Goal: Obtain resource: Download file/media

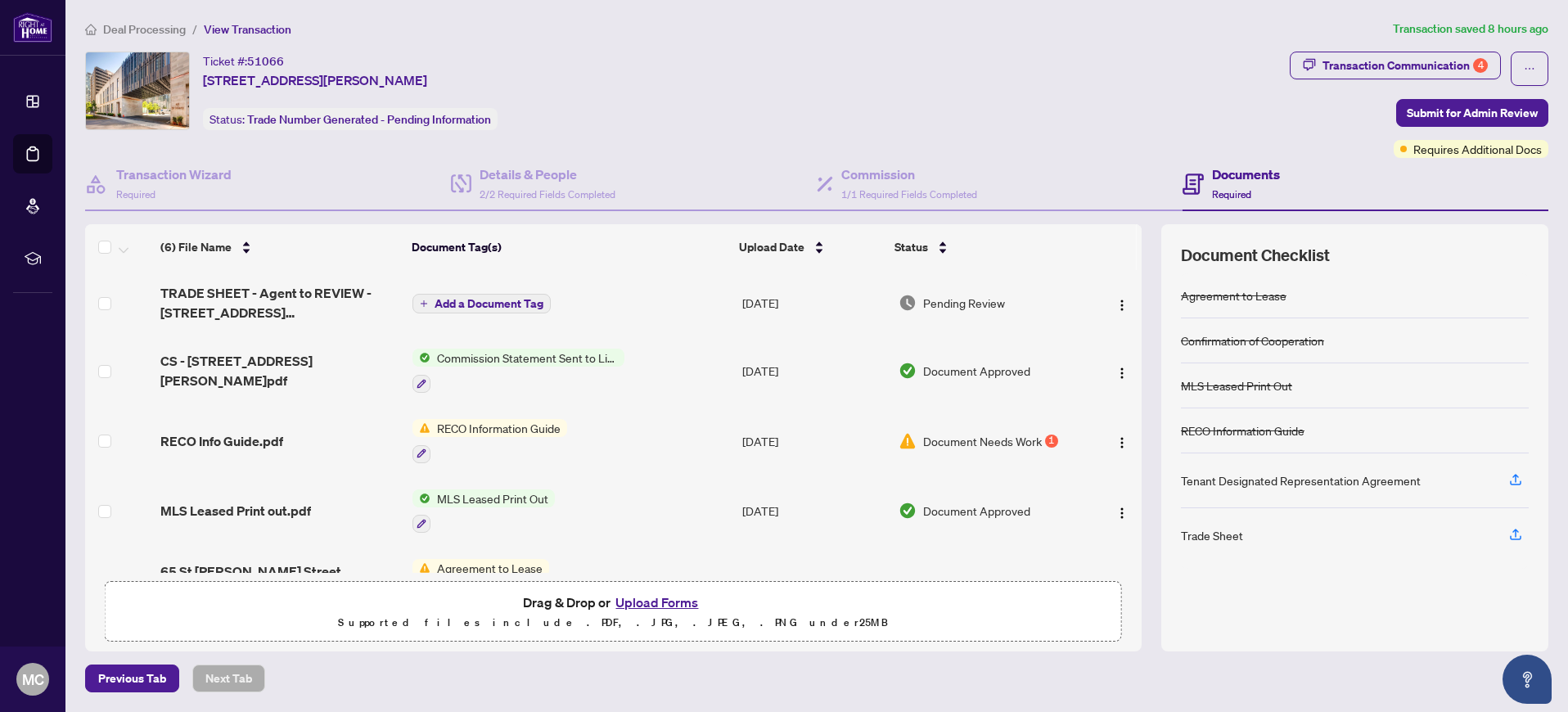
click at [990, 300] on span "Pending Review" at bounding box center [964, 303] width 82 height 18
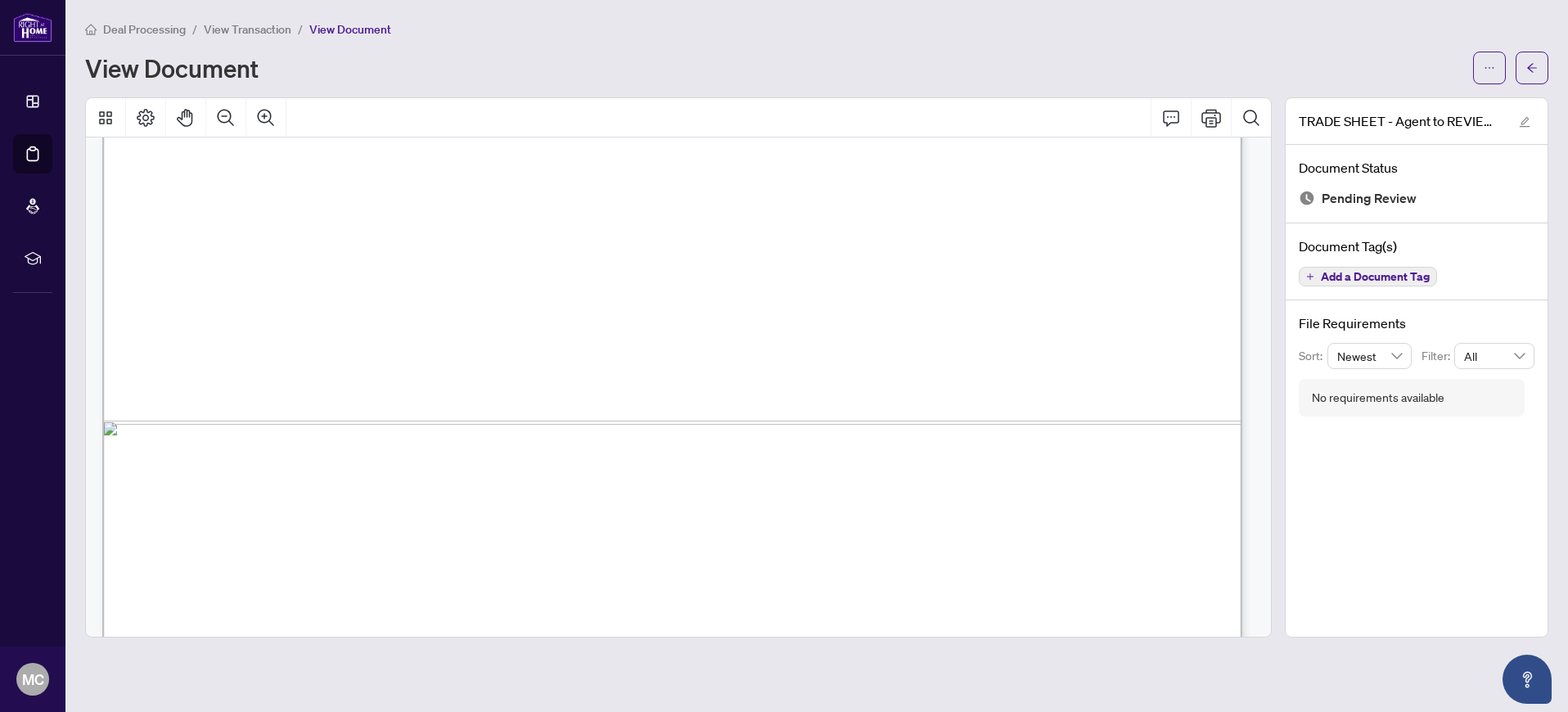
scroll to position [1009, 0]
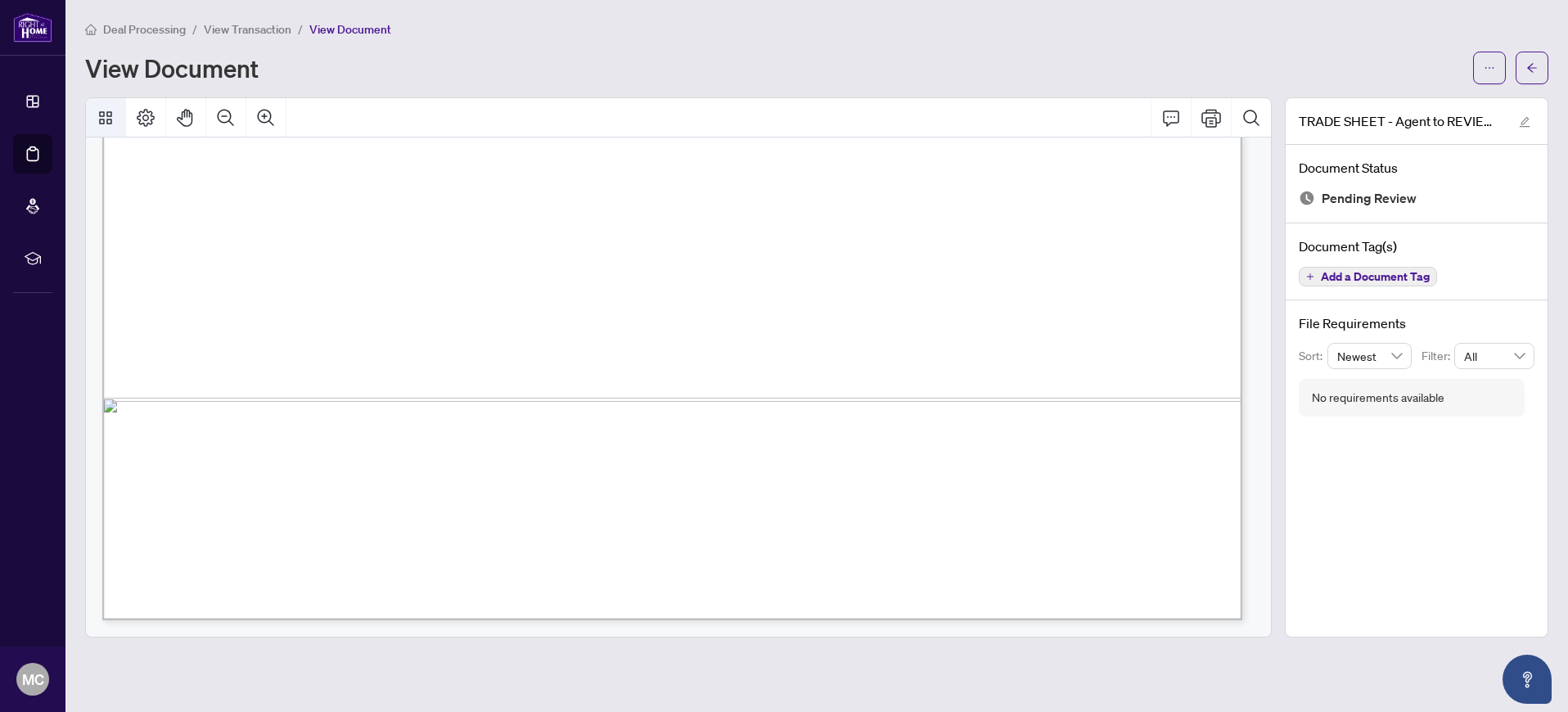
click at [110, 122] on icon "Thumbnails" at bounding box center [105, 118] width 20 height 20
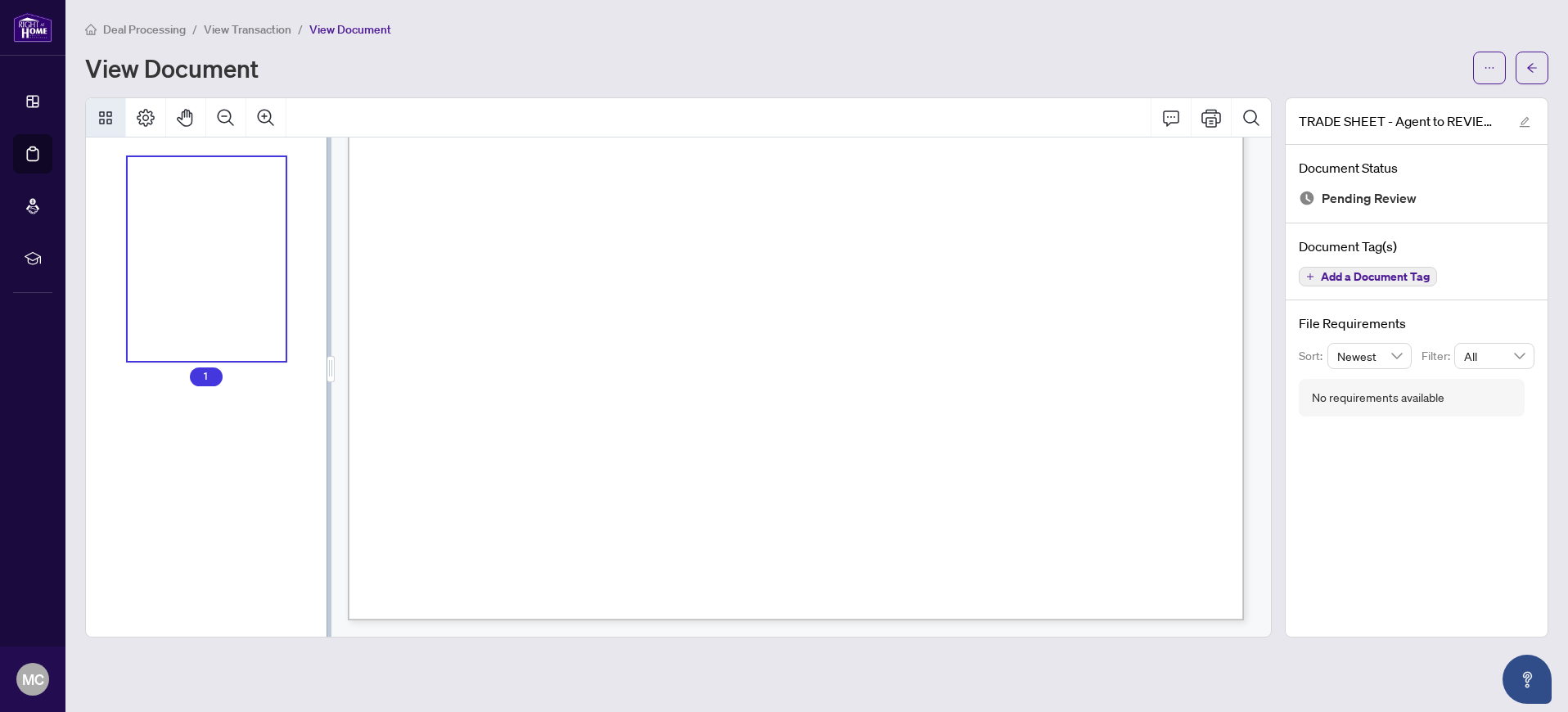
click at [110, 122] on icon "Thumbnails" at bounding box center [105, 118] width 20 height 20
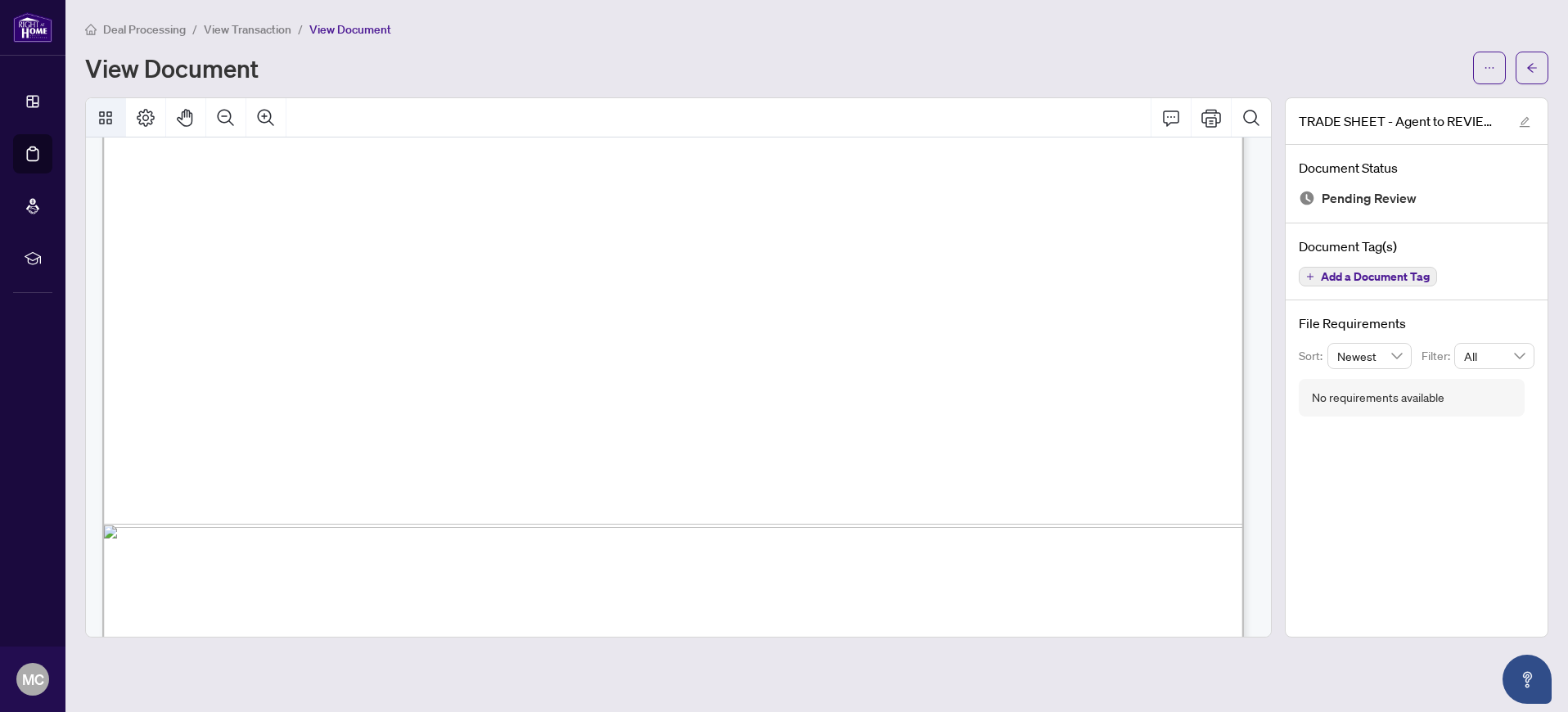
click at [110, 122] on icon "Thumbnails" at bounding box center [105, 118] width 20 height 20
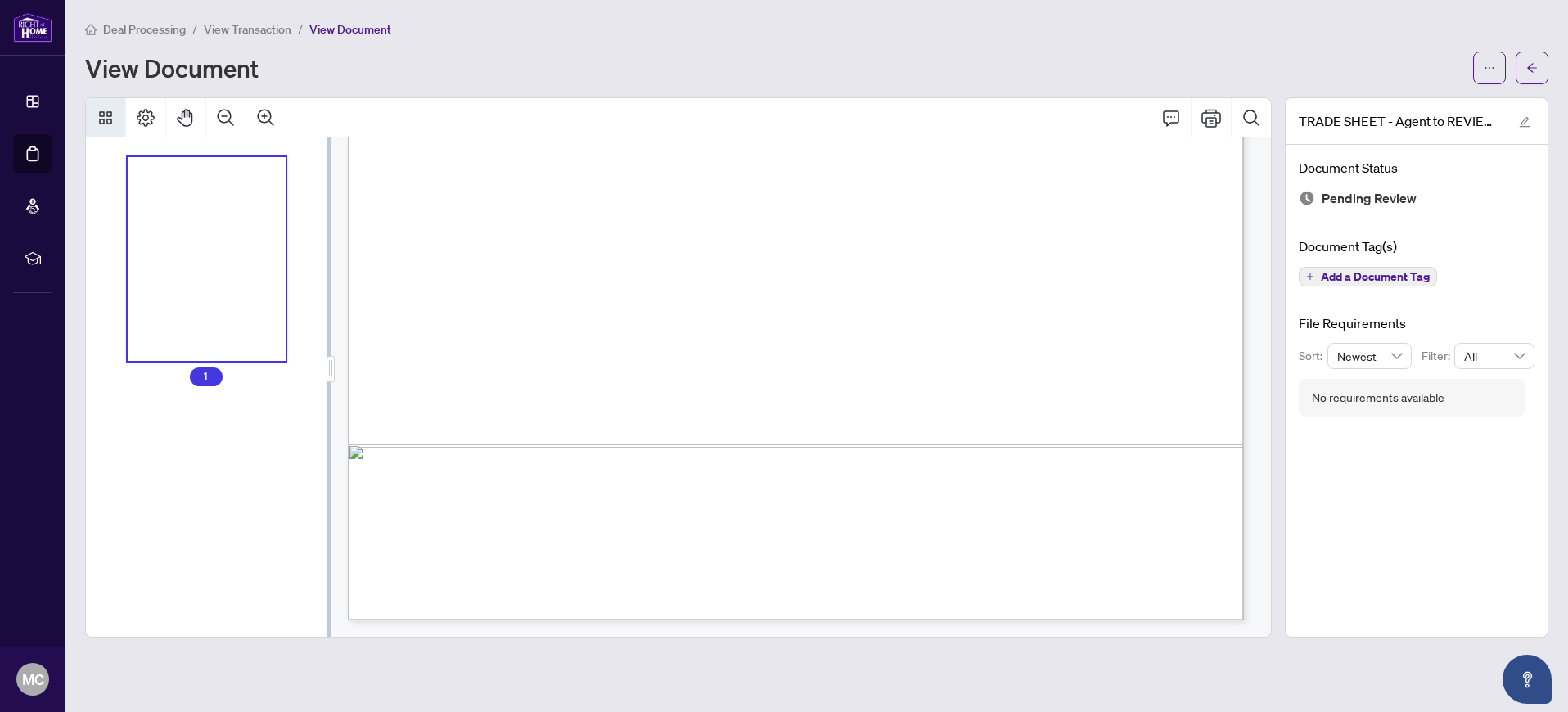
scroll to position [694, 0]
click at [110, 122] on icon "Thumbnails" at bounding box center [105, 118] width 20 height 20
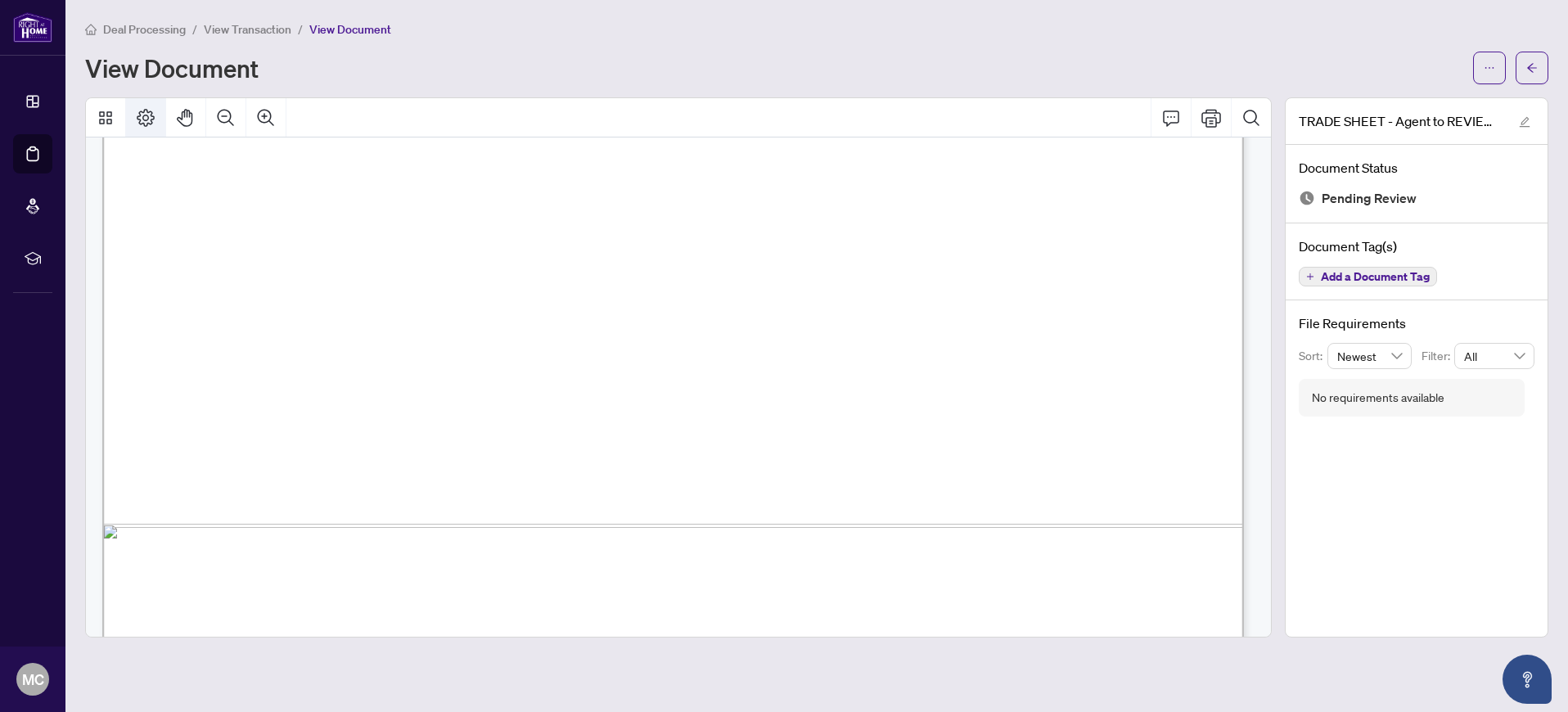
click at [160, 117] on button "Page Layout" at bounding box center [145, 118] width 39 height 39
click at [1169, 121] on icon "Comment" at bounding box center [1171, 118] width 20 height 20
click at [1484, 59] on span "button" at bounding box center [1490, 67] width 11 height 26
click at [1428, 102] on span "Download" at bounding box center [1430, 103] width 124 height 18
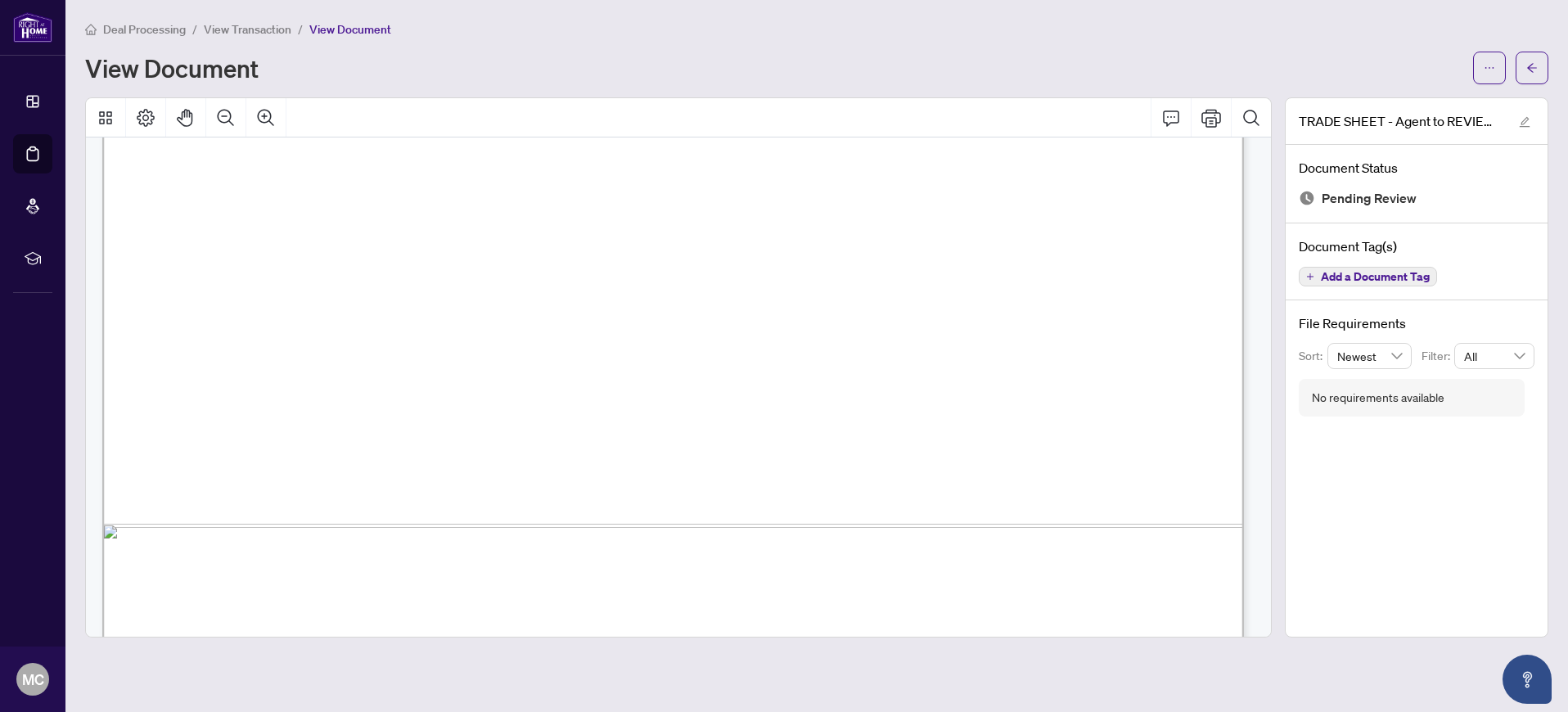
drag, startPoint x: 444, startPoint y: 67, endPoint x: 458, endPoint y: 70, distance: 14.3
click at [458, 69] on div "View Document" at bounding box center [774, 67] width 1379 height 26
click at [1525, 67] on button "button" at bounding box center [1532, 68] width 32 height 32
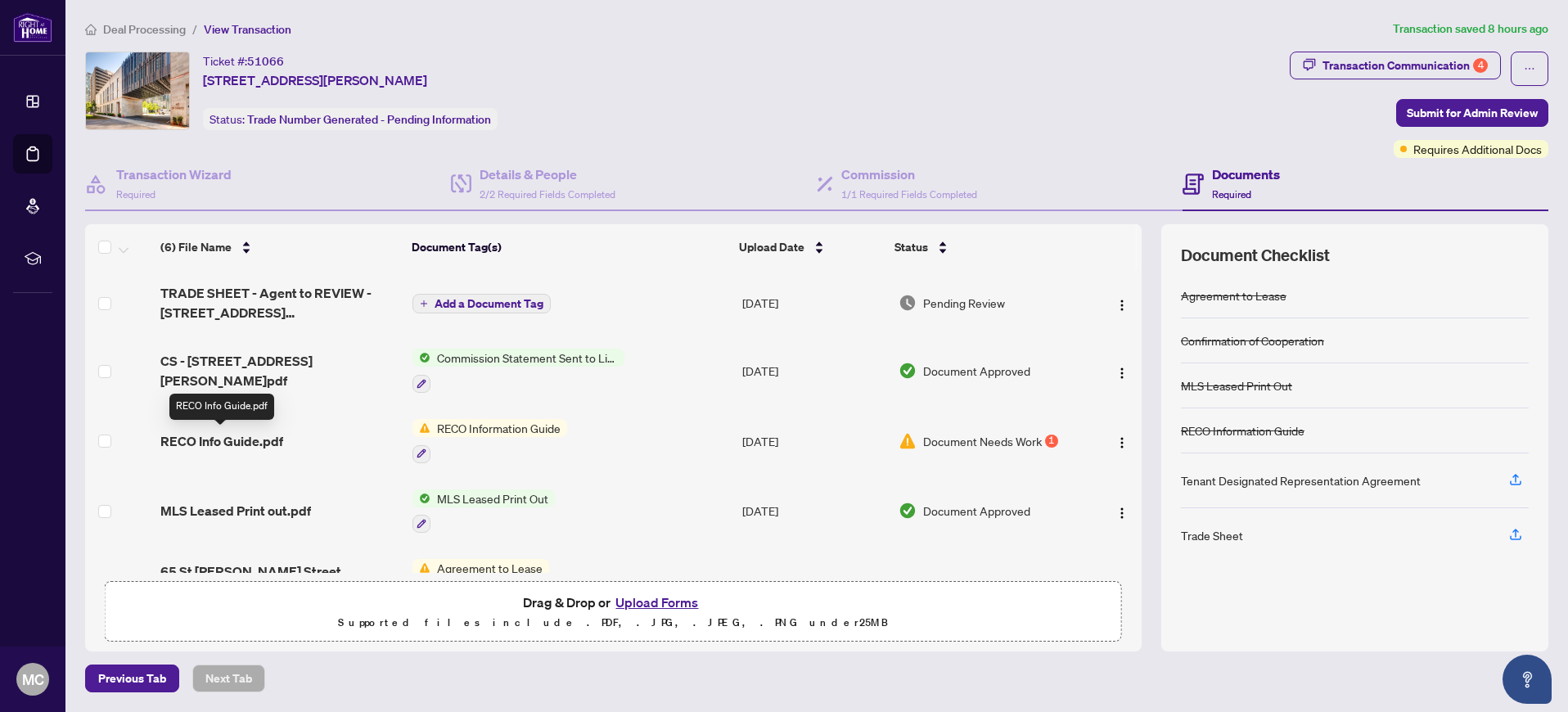
click at [261, 436] on span "RECO Info Guide.pdf" at bounding box center [222, 441] width 122 height 20
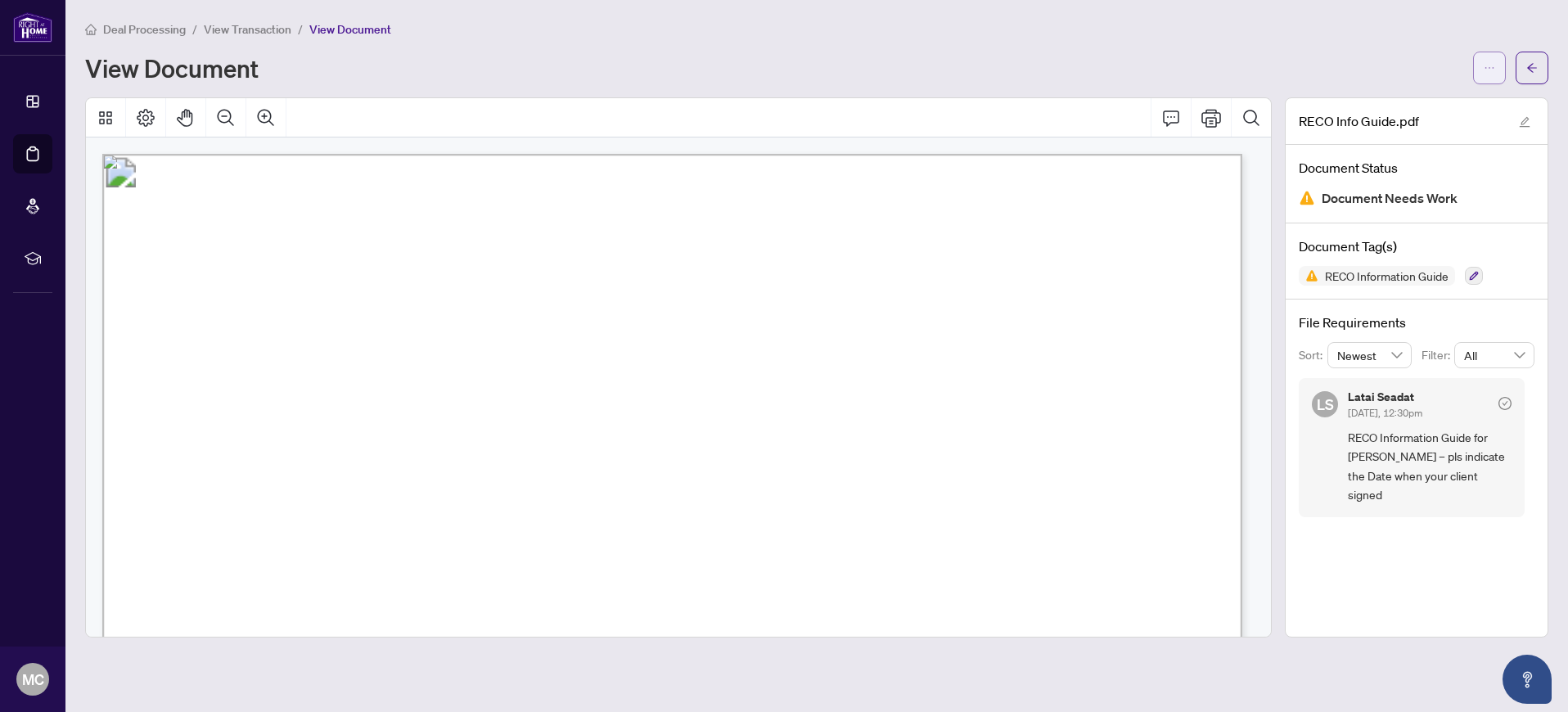
click at [1487, 69] on icon "ellipsis" at bounding box center [1490, 68] width 11 height 11
click at [1438, 100] on span "Download" at bounding box center [1430, 103] width 124 height 18
click at [1442, 98] on div "RECO Info Guide.pdf" at bounding box center [1417, 121] width 262 height 47
click at [1488, 58] on span "button" at bounding box center [1490, 67] width 11 height 26
click at [1411, 22] on div "Deal Processing / View Transaction / View Document" at bounding box center [817, 30] width 1464 height 19
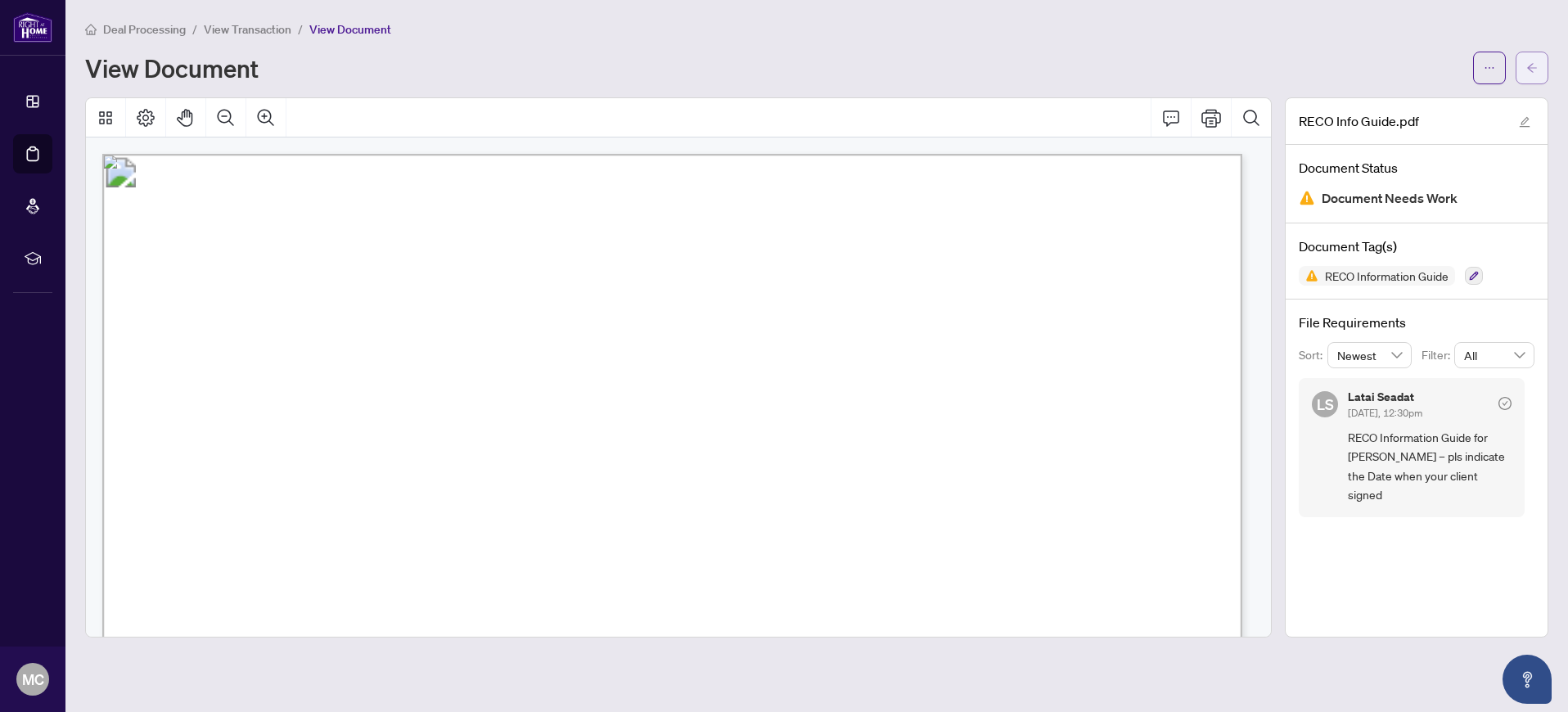
click at [1530, 66] on icon "arrow-left" at bounding box center [1533, 68] width 11 height 11
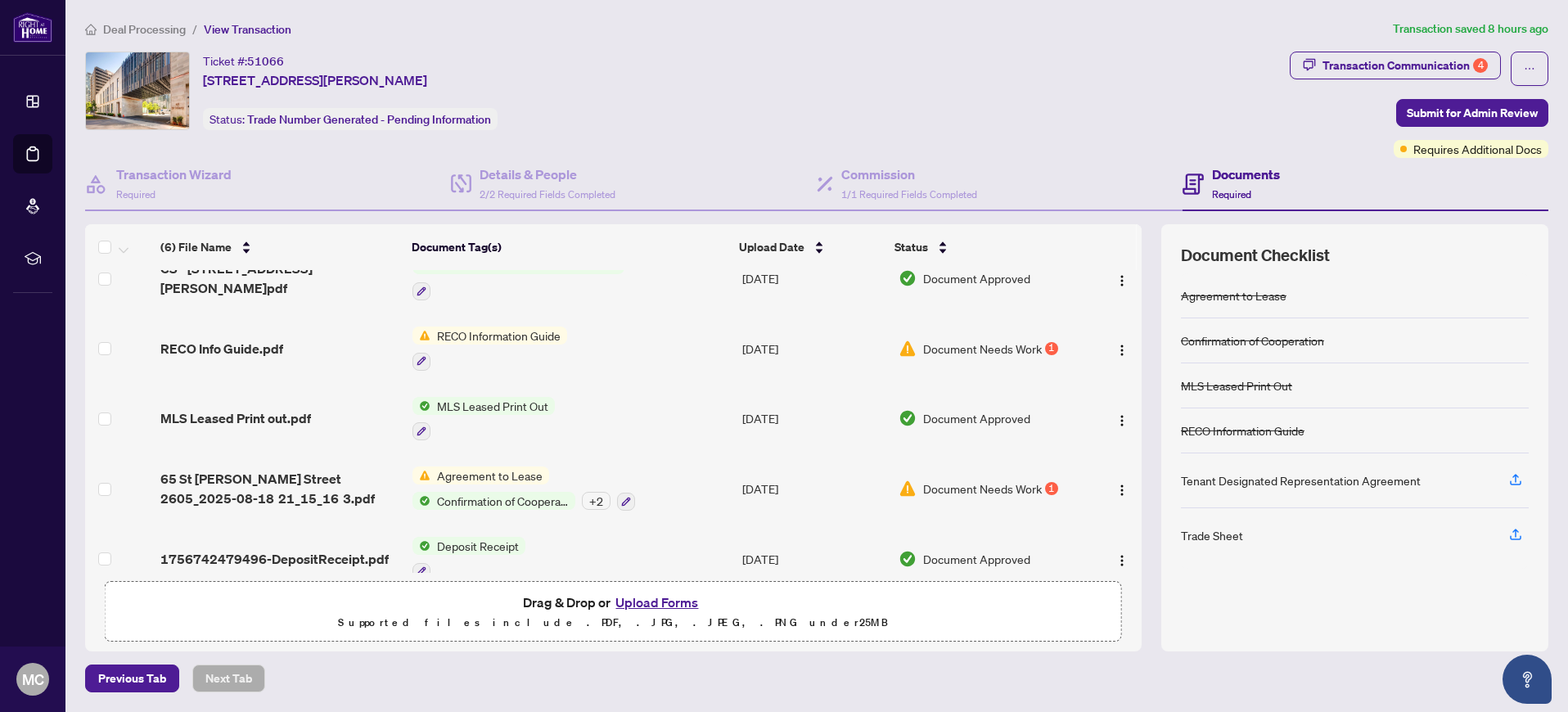
scroll to position [117, 0]
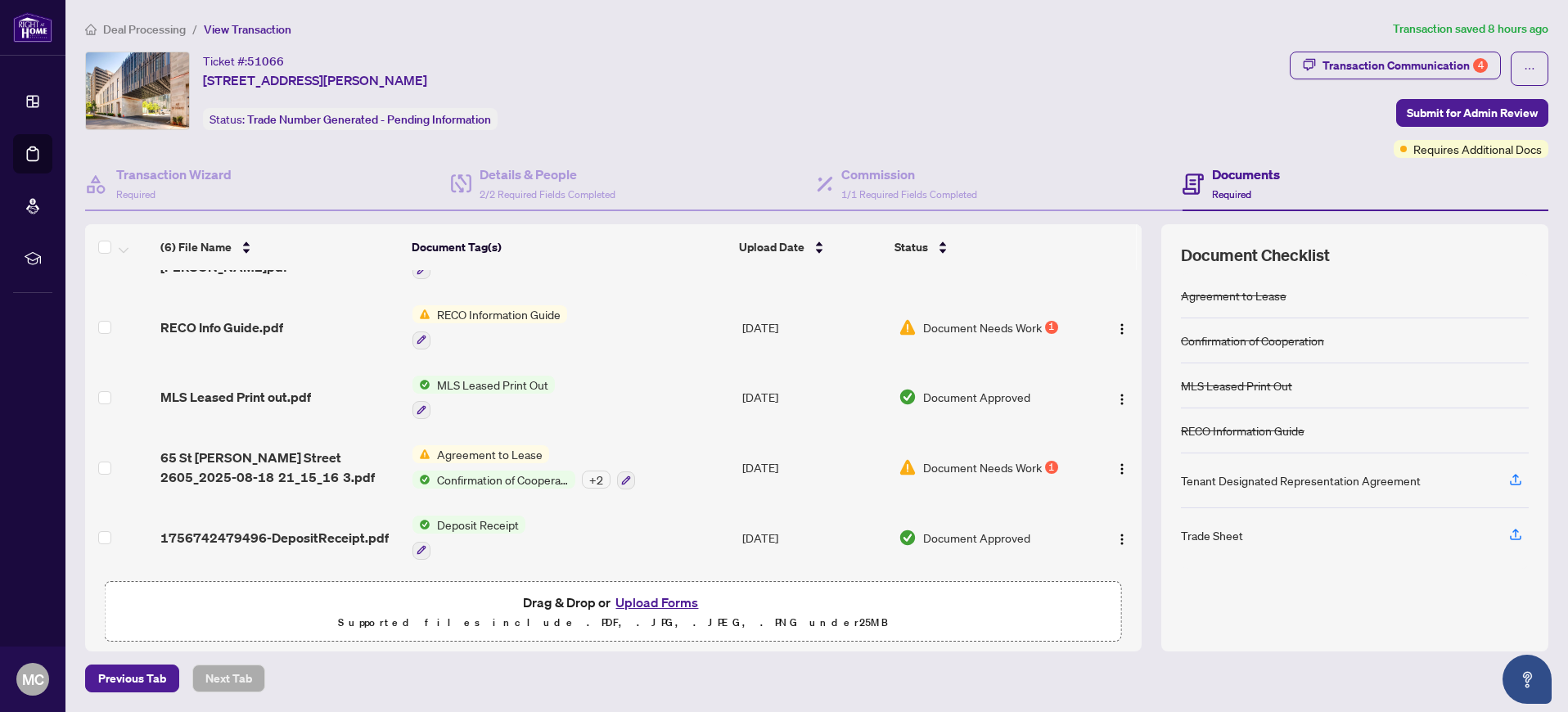
click at [539, 448] on span "Agreement to Lease" at bounding box center [490, 454] width 118 height 18
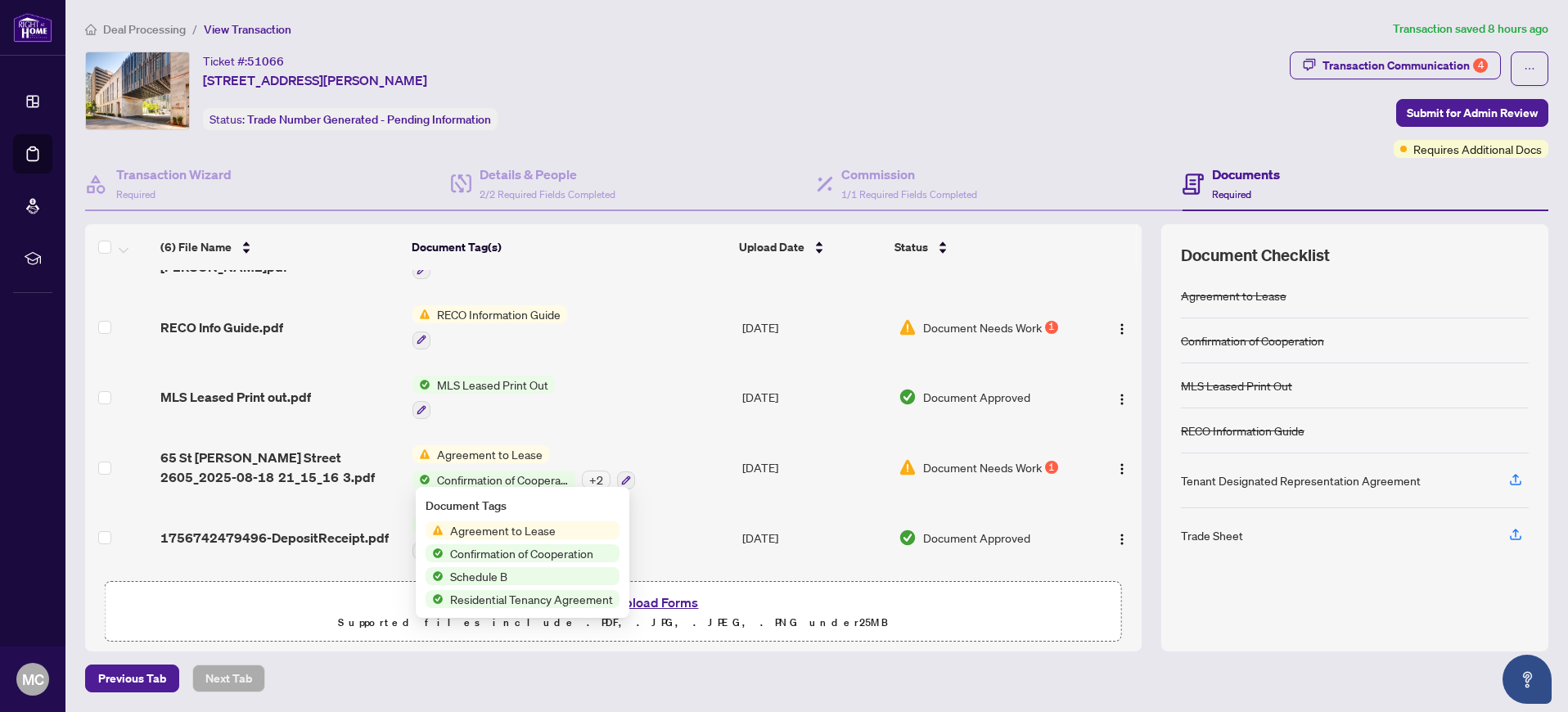
click at [848, 457] on td "[DATE]" at bounding box center [813, 467] width 156 height 71
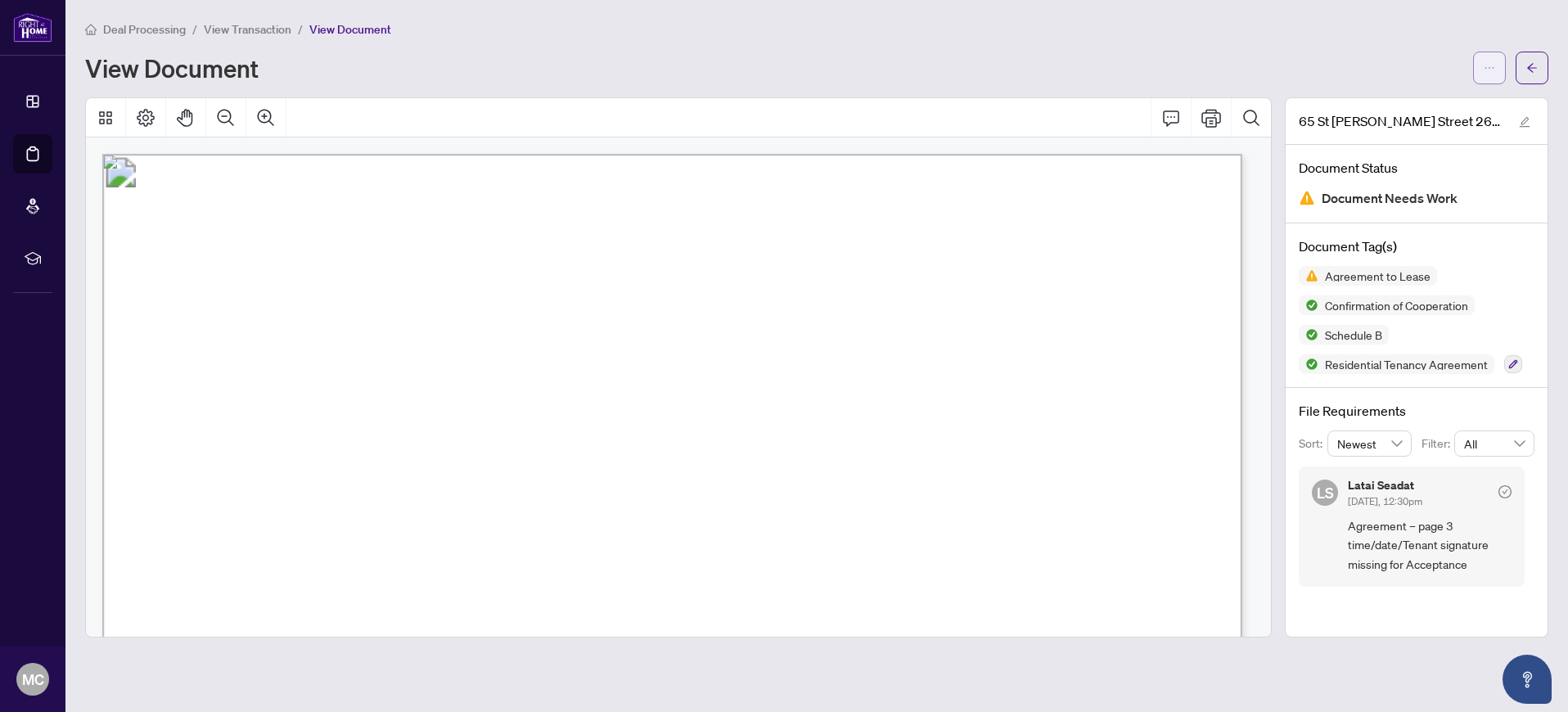
click at [1493, 62] on icon "ellipsis" at bounding box center [1490, 68] width 11 height 11
click at [1446, 102] on span "Download" at bounding box center [1430, 103] width 124 height 18
click at [1528, 66] on icon "arrow-left" at bounding box center [1533, 68] width 11 height 11
